Goal: Task Accomplishment & Management: Complete application form

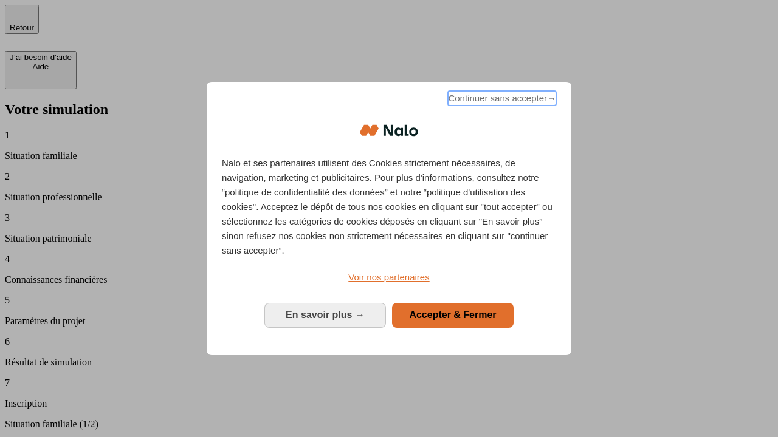
click at [501, 100] on span "Continuer sans accepter →" at bounding box center [502, 98] width 108 height 15
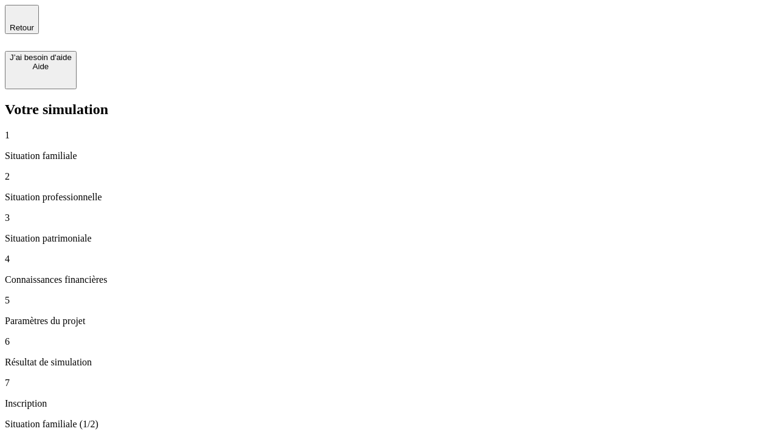
type input "70 000"
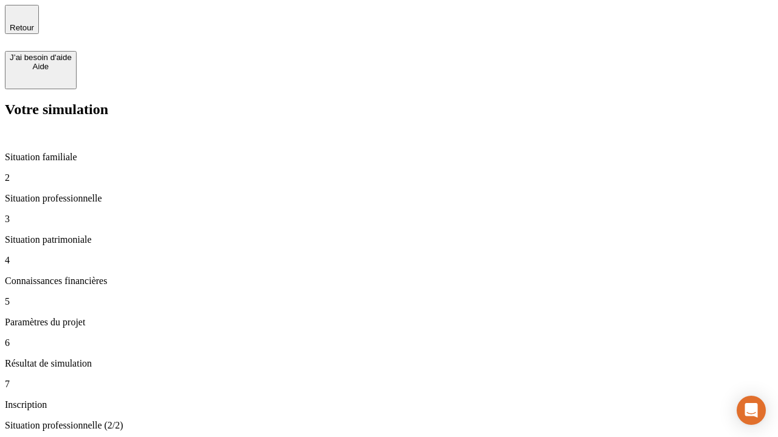
type input "1 000"
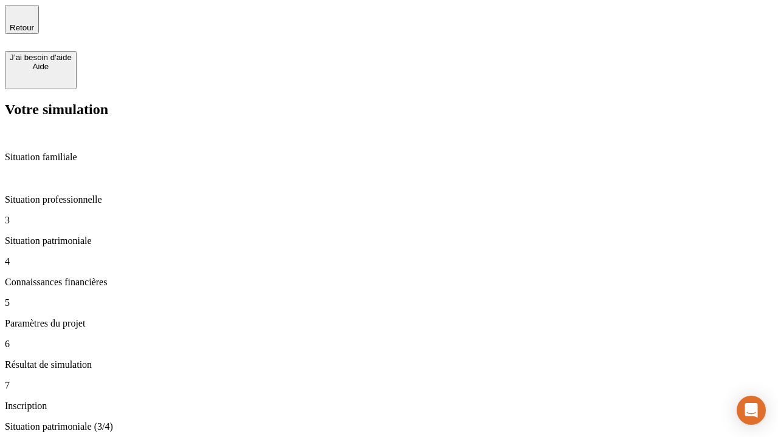
type input "800"
type input "6"
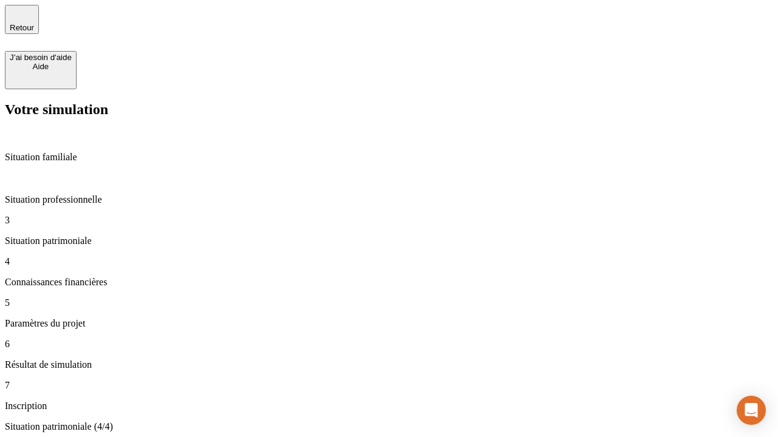
type input "400"
type input "3"
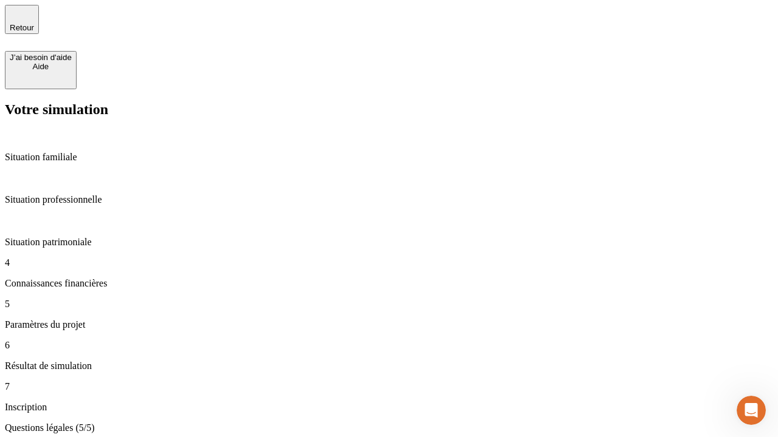
type input "35"
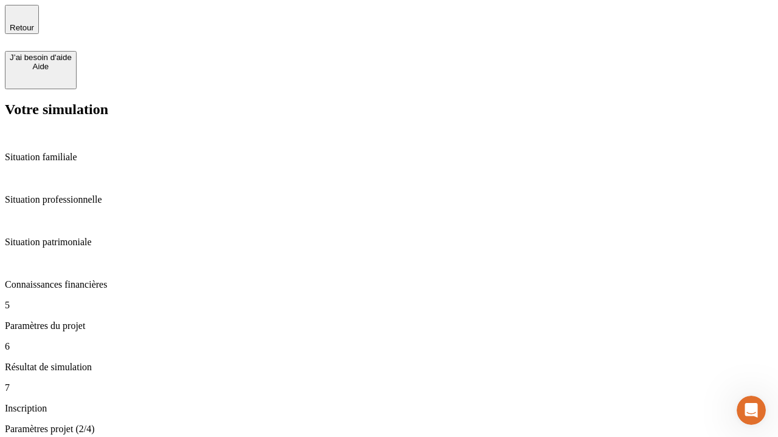
type input "500"
type input "640"
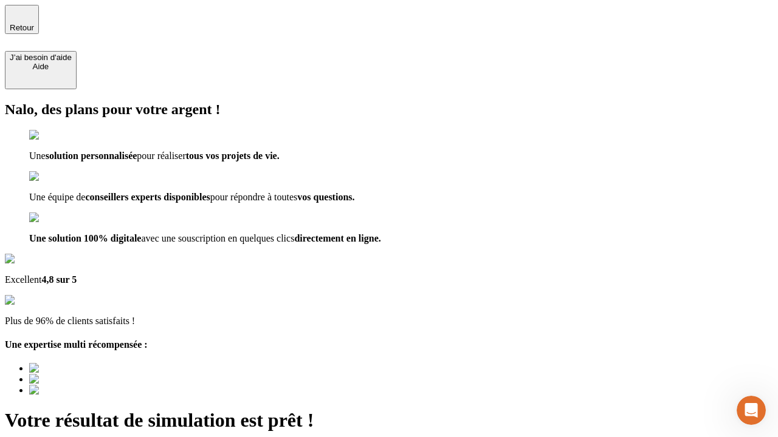
type input "[EMAIL_ADDRESS][DOMAIN_NAME]"
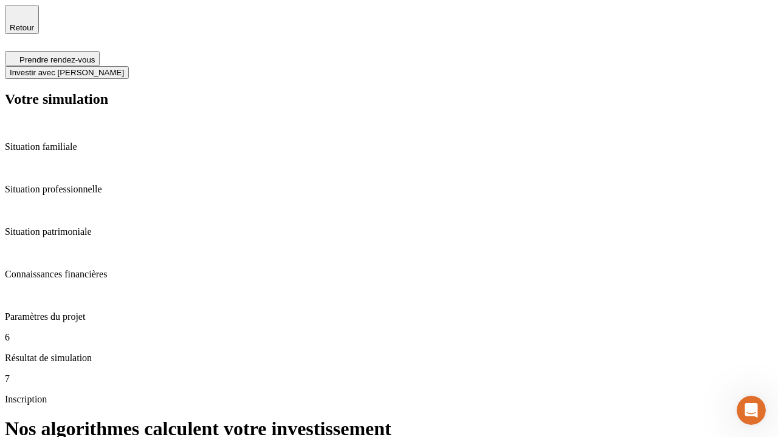
scroll to position [5, 0]
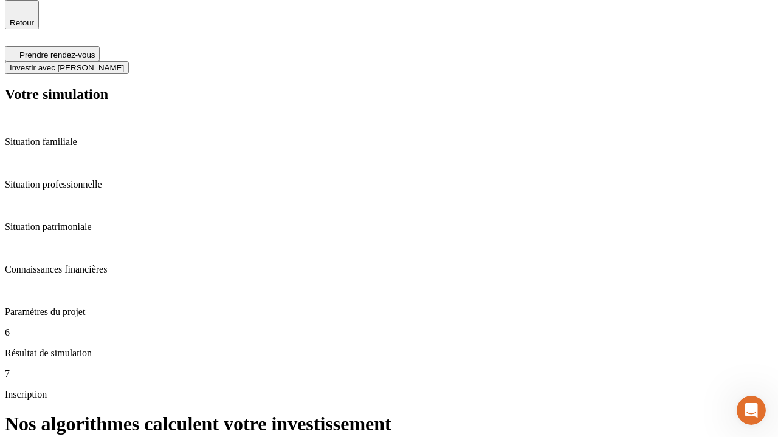
click at [124, 63] on span "Investir avec [PERSON_NAME]" at bounding box center [67, 67] width 114 height 9
